Goal: Task Accomplishment & Management: Complete application form

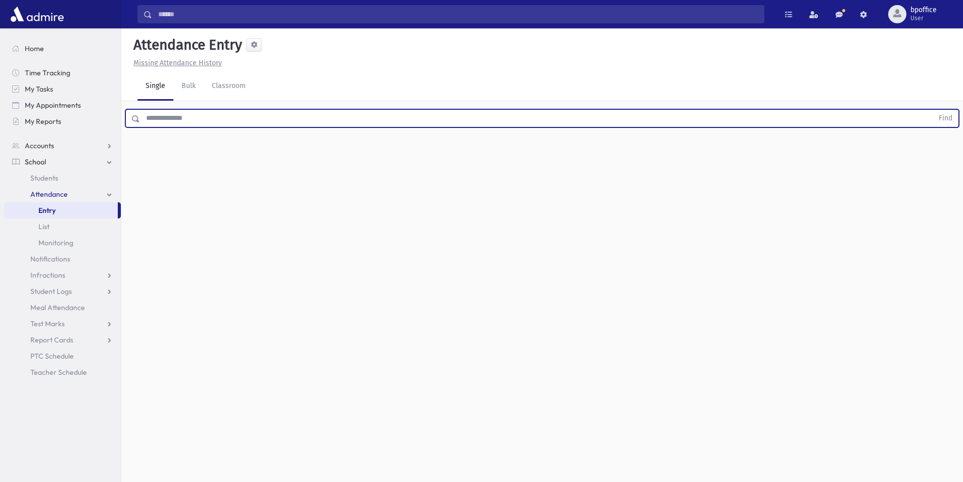
click at [184, 122] on input "text" at bounding box center [536, 118] width 793 height 18
type input "******"
click at [932, 110] on button "Find" at bounding box center [945, 118] width 26 height 17
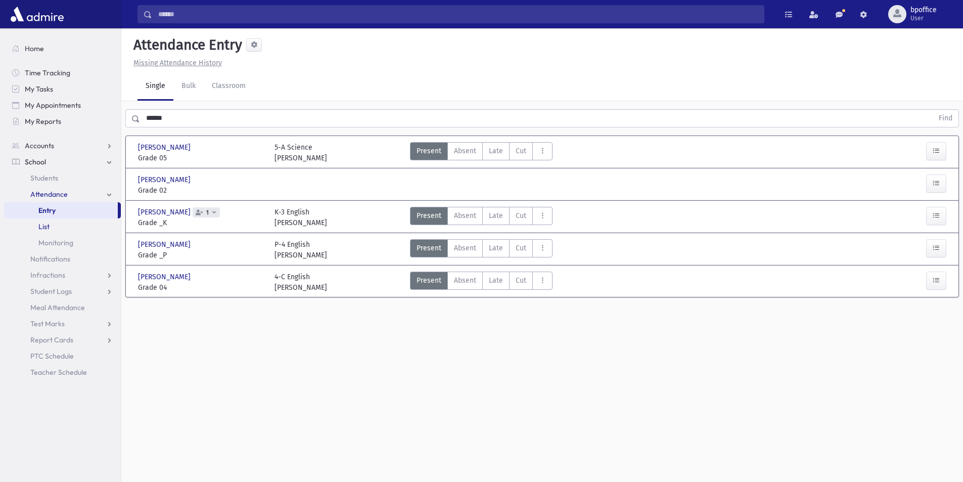
click at [46, 227] on span "List" at bounding box center [43, 226] width 11 height 9
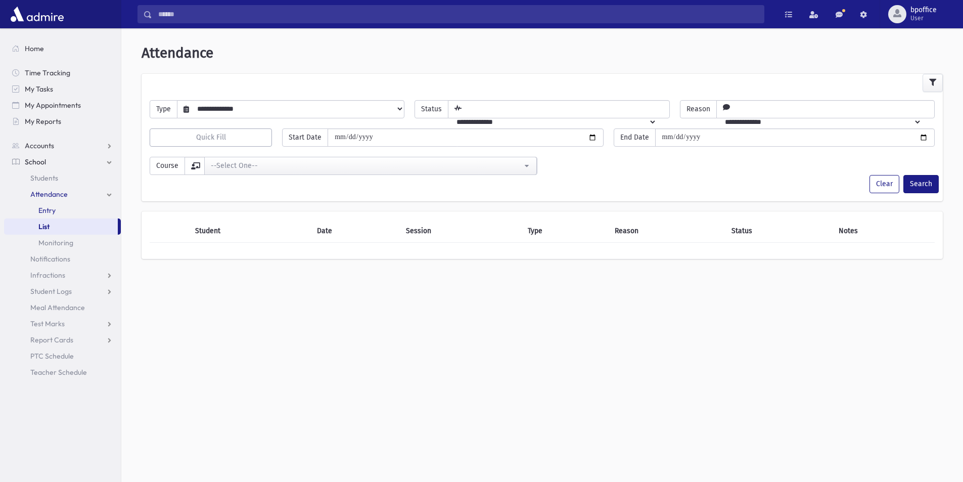
click at [55, 210] on span "Entry" at bounding box center [46, 210] width 17 height 9
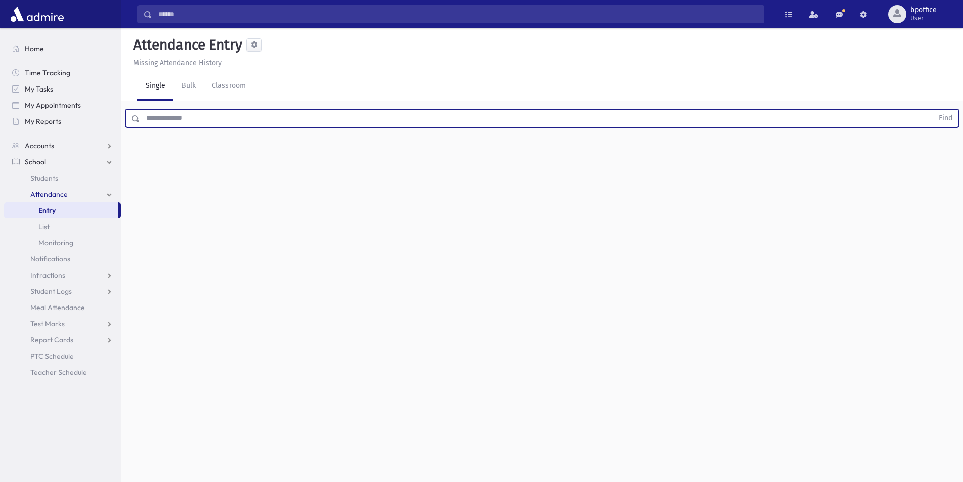
click at [161, 120] on input "text" at bounding box center [536, 118] width 793 height 18
click at [932, 110] on button "Find" at bounding box center [945, 118] width 26 height 17
drag, startPoint x: 185, startPoint y: 117, endPoint x: 125, endPoint y: 99, distance: 63.5
click at [119, 99] on div "Search Results All Accounts" at bounding box center [481, 252] width 963 height 504
type input "******"
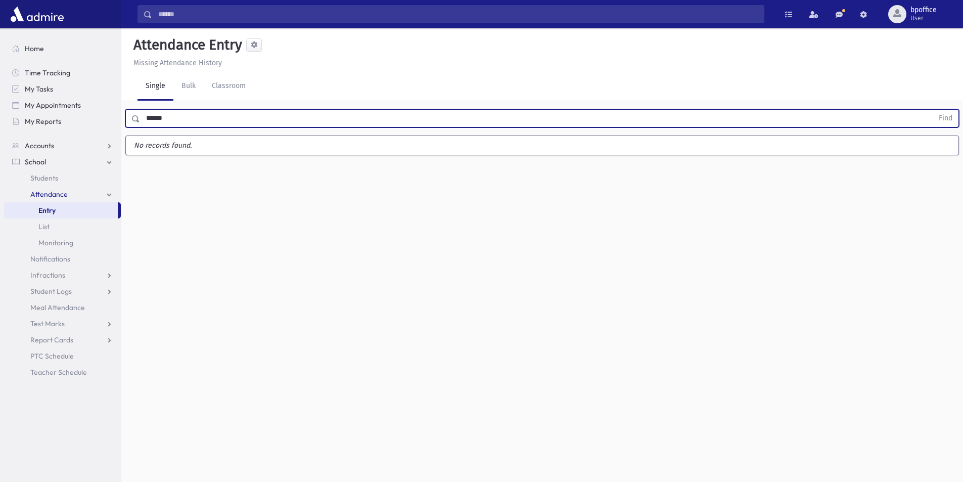
click at [932, 110] on button "Find" at bounding box center [945, 118] width 26 height 17
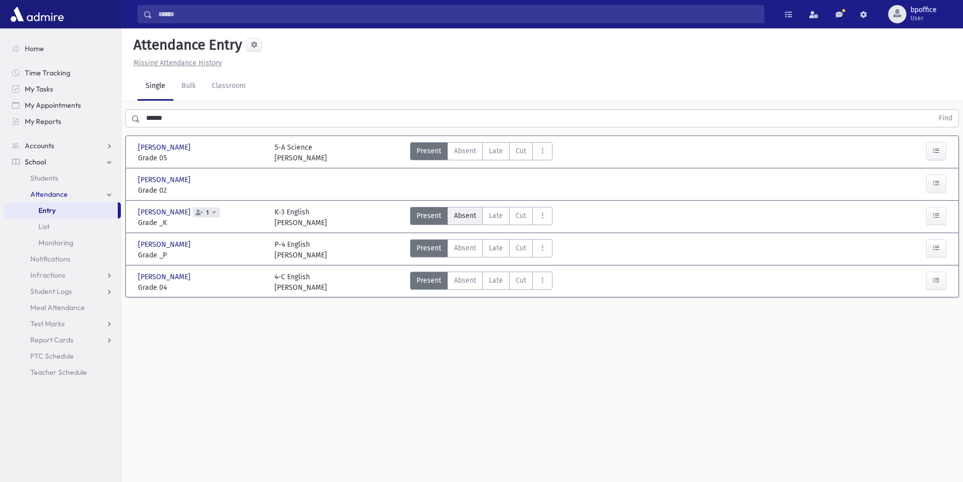
click at [464, 218] on span "Absent" at bounding box center [465, 215] width 22 height 11
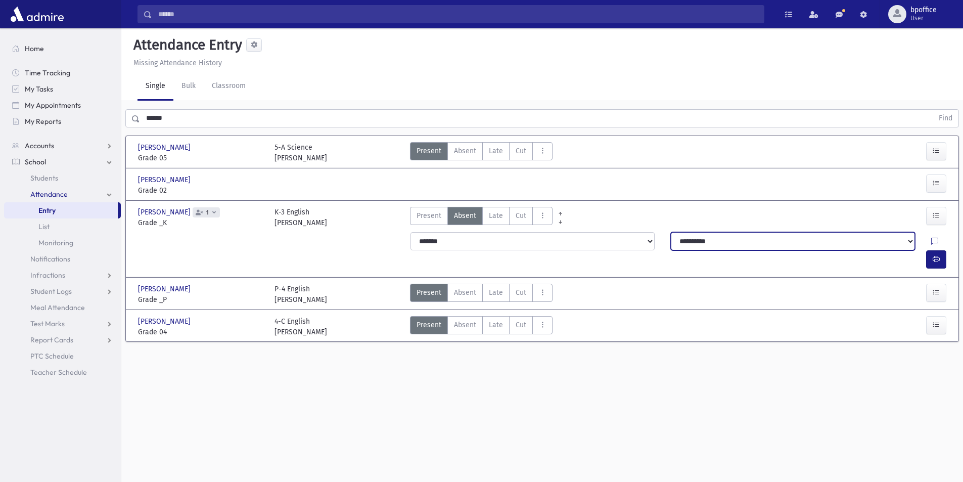
click at [695, 243] on select "**********" at bounding box center [793, 241] width 244 height 18
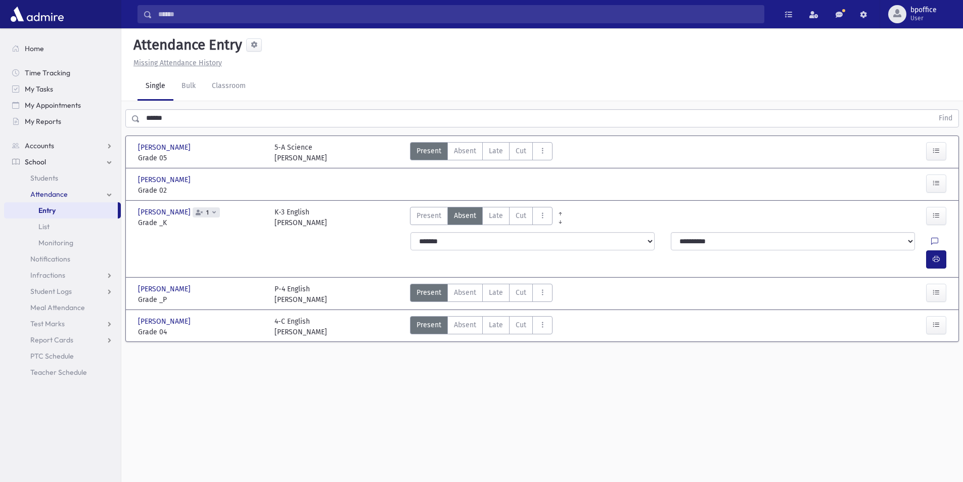
click at [73, 209] on link "Entry" at bounding box center [61, 210] width 114 height 16
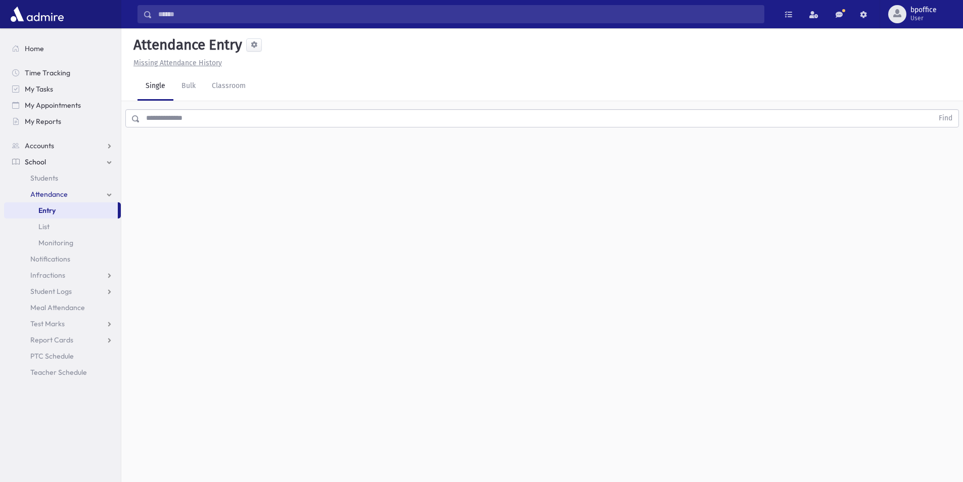
drag, startPoint x: 816, startPoint y: 213, endPoint x: 757, endPoint y: 188, distance: 64.3
click at [816, 213] on div "Attendance Entry Missing Attendance History Single Bulk Classroom Find 0 record…" at bounding box center [541, 254] width 841 height 453
